Goal: Find contact information: Find contact information

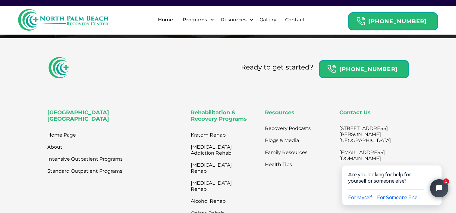
scroll to position [1928, 0]
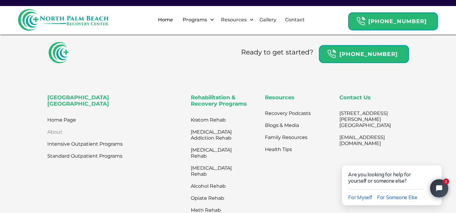
click at [55, 126] on link "About" at bounding box center [54, 132] width 15 height 12
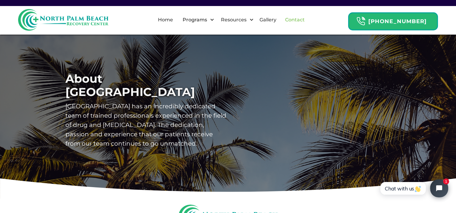
click at [300, 19] on link "Contact" at bounding box center [294, 19] width 27 height 19
